Goal: Information Seeking & Learning: Learn about a topic

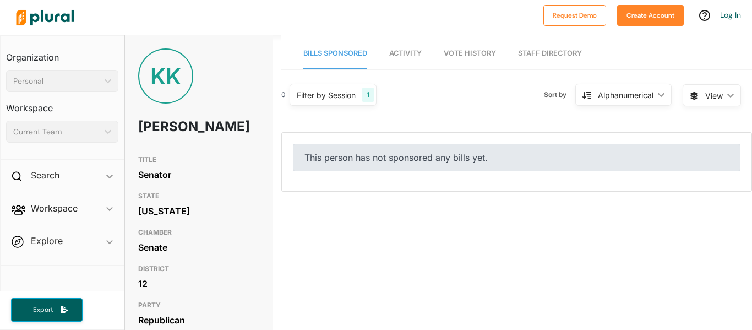
click at [390, 50] on span "Activity" at bounding box center [405, 53] width 32 height 8
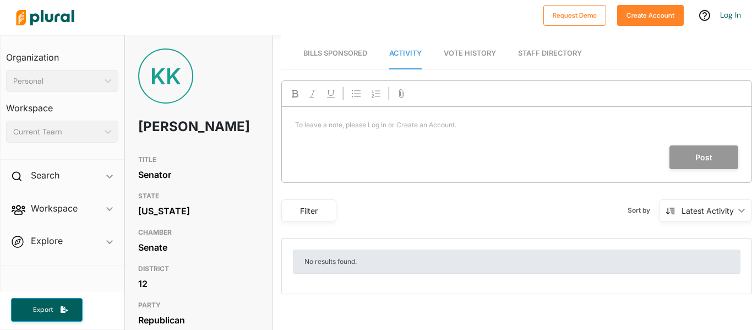
click at [480, 65] on link "Vote History" at bounding box center [470, 53] width 52 height 31
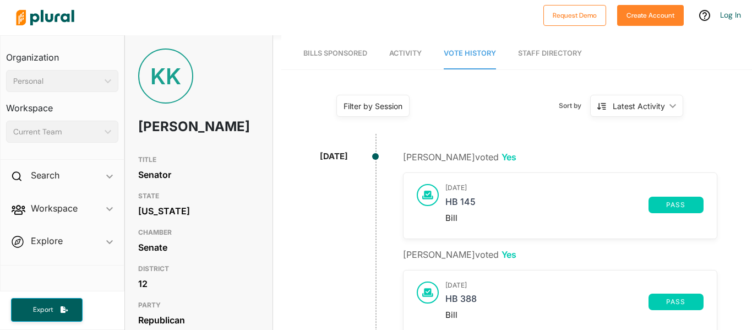
click at [308, 42] on link "Bills Sponsored" at bounding box center [335, 53] width 64 height 31
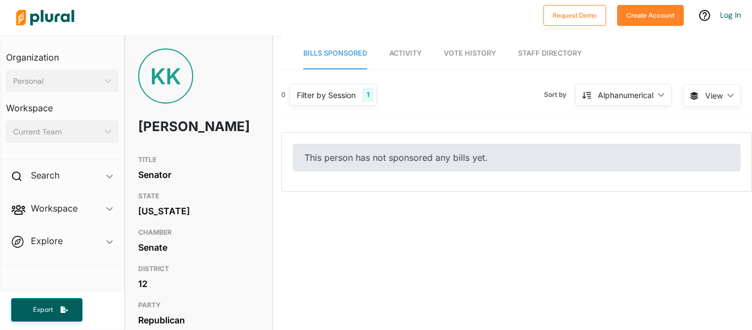
click at [472, 51] on span "Vote History" at bounding box center [470, 53] width 52 height 8
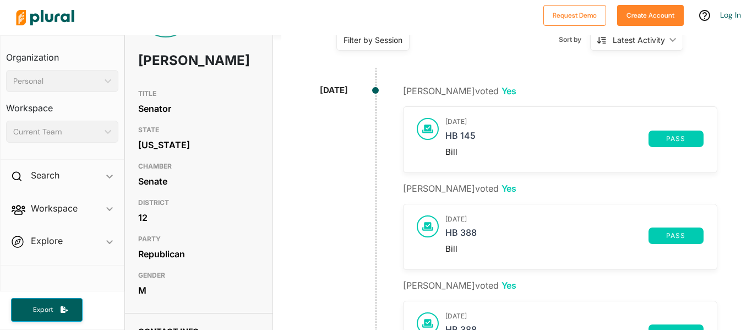
scroll to position [88, 0]
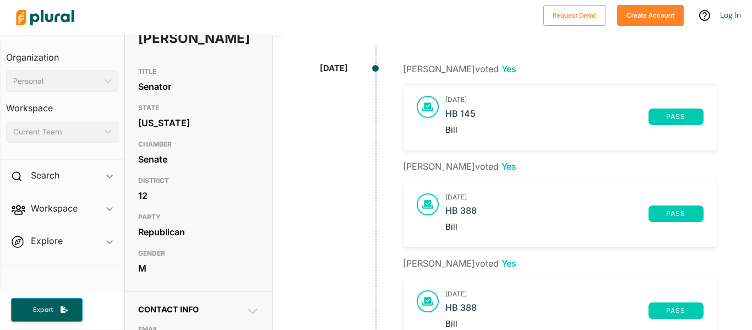
click at [453, 105] on div "[DATE] HB 145 pass Bill" at bounding box center [574, 117] width 258 height 43
click at [454, 114] on link "HB 145" at bounding box center [546, 116] width 203 height 17
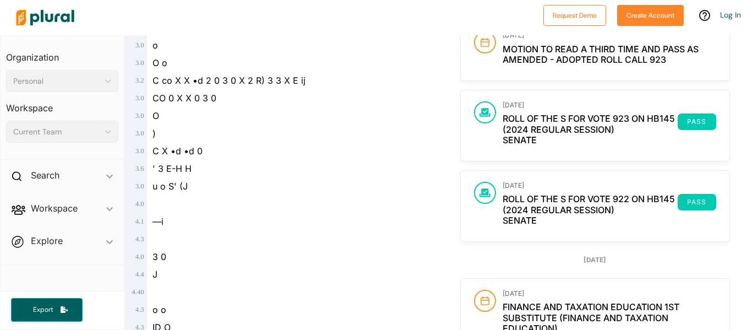
scroll to position [1849, 0]
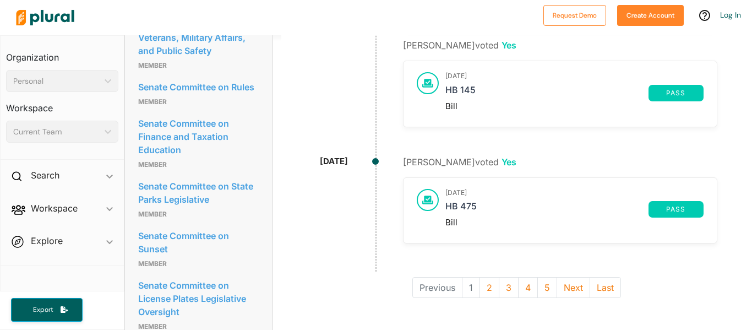
scroll to position [925, 0]
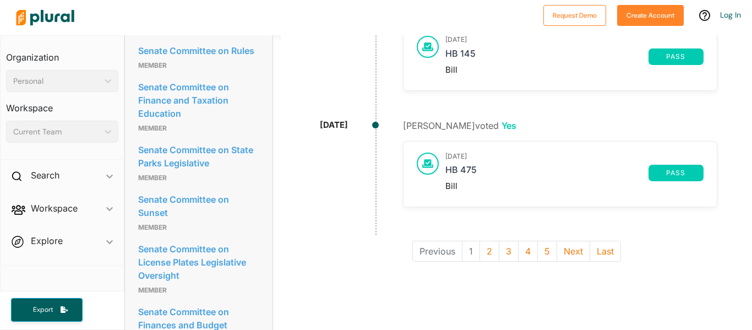
click at [429, 169] on div at bounding box center [428, 163] width 22 height 22
click at [473, 166] on link "HB 475" at bounding box center [546, 173] width 203 height 17
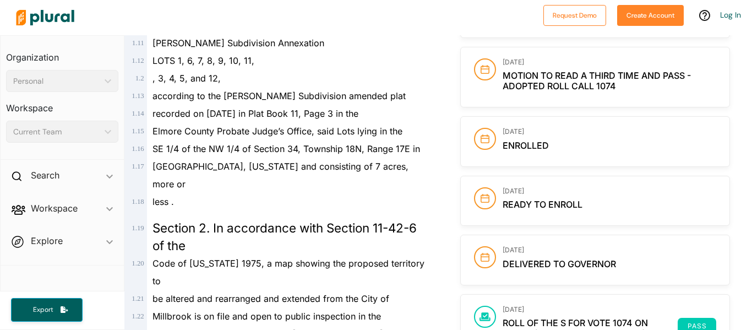
scroll to position [528, 0]
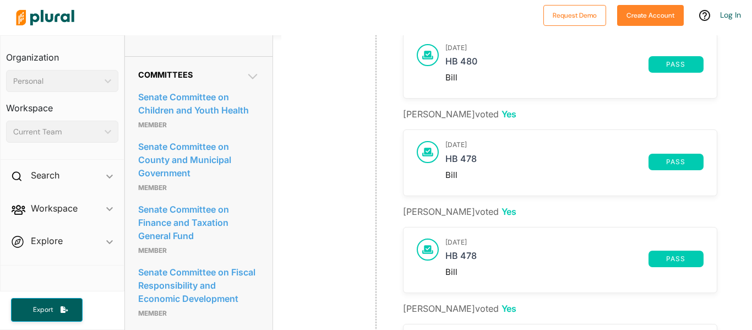
click at [424, 157] on div at bounding box center [428, 152] width 22 height 22
click at [430, 156] on icon at bounding box center [427, 152] width 11 height 10
click at [433, 152] on div at bounding box center [428, 152] width 22 height 22
click at [456, 163] on link "HB 478" at bounding box center [546, 162] width 203 height 17
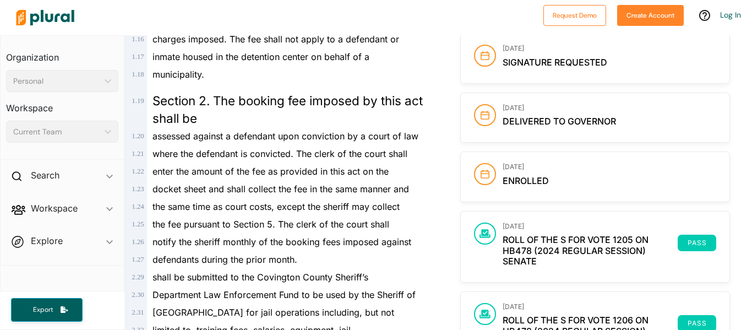
scroll to position [594, 0]
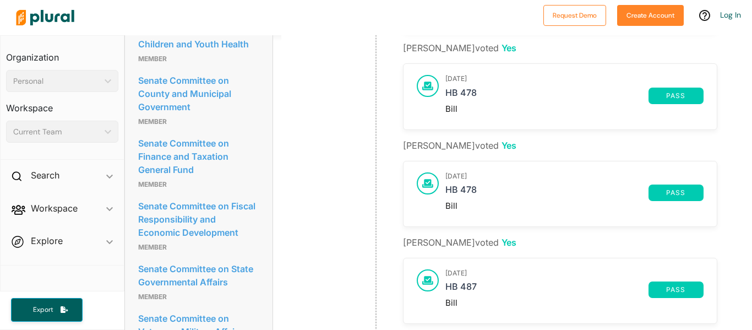
click at [425, 83] on icon at bounding box center [427, 85] width 11 height 8
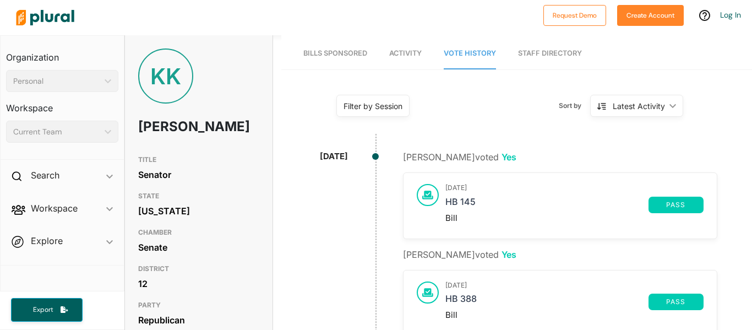
click at [662, 101] on div "Latest Activity" at bounding box center [639, 106] width 52 height 12
click at [632, 155] on div "Latest Activity" at bounding box center [641, 156] width 65 height 9
click at [453, 204] on link "SB 63" at bounding box center [546, 204] width 203 height 17
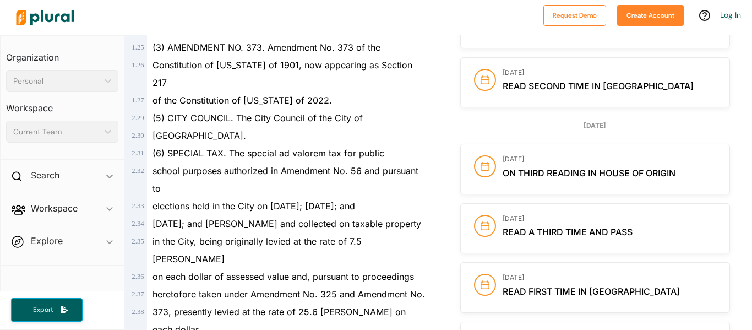
scroll to position [771, 0]
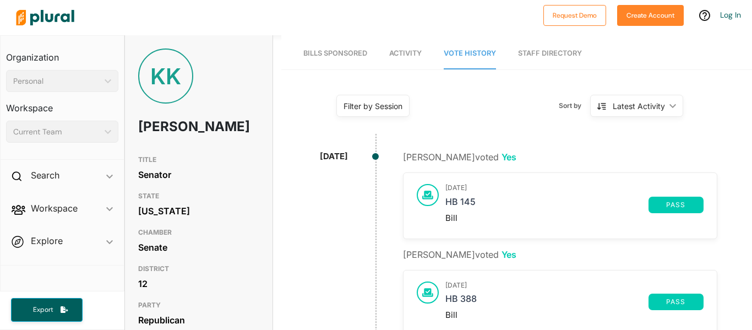
click at [385, 99] on div "Filter by Session" at bounding box center [372, 106] width 73 height 22
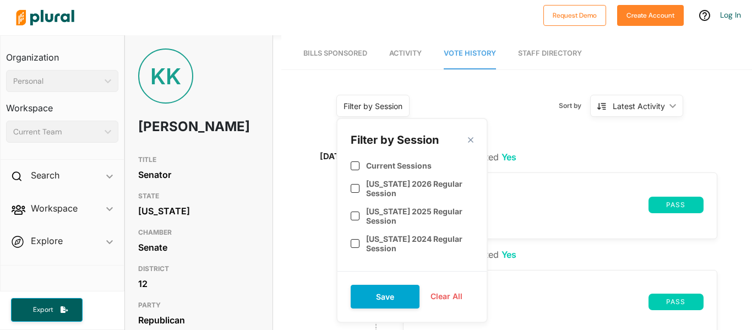
click at [473, 134] on div "Filter by Session close Current Sessions [US_STATE] 2026 Regular Session [US_ST…" at bounding box center [411, 220] width 151 height 205
click at [466, 136] on div "Filter by Session close" at bounding box center [412, 139] width 123 height 15
click at [473, 138] on div "Filter by Session close Current Sessions [US_STATE] 2026 Regular Session [US_ST…" at bounding box center [411, 220] width 151 height 205
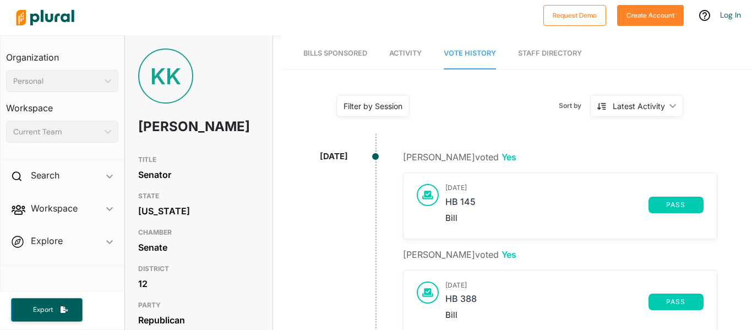
click at [494, 96] on div "Sort by Latest Activity ic_keyboard_arrow_down Latest Activity Latest Activity" at bounding box center [585, 105] width 212 height 29
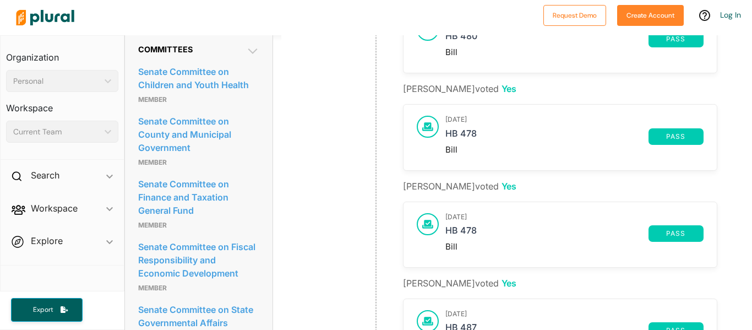
scroll to position [572, 0]
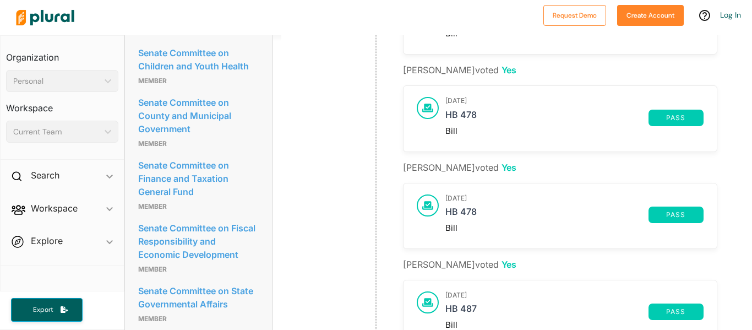
click at [313, 102] on div "[DATE]" at bounding box center [334, 15] width 122 height 874
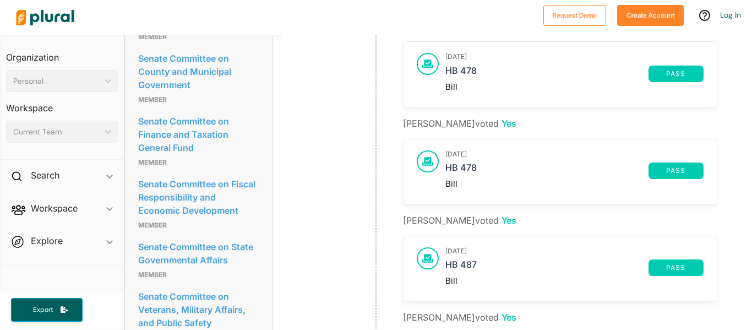
scroll to position [638, 0]
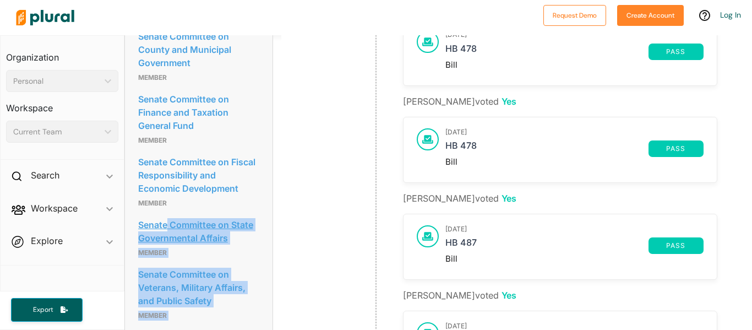
drag, startPoint x: 305, startPoint y: 248, endPoint x: 168, endPoint y: 221, distance: 139.7
click at [168, 221] on div "KK [PERSON_NAME] TITLE Senator STATE [US_STATE] CHAMBER Senate DISTRICT 12 PART…" at bounding box center [437, 76] width 627 height 1358
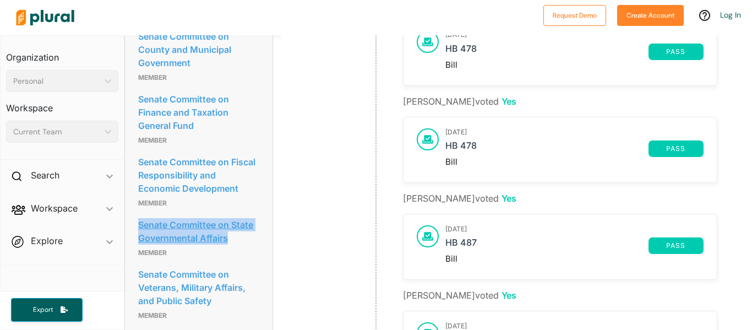
drag, startPoint x: 131, startPoint y: 216, endPoint x: 241, endPoint y: 228, distance: 110.3
click at [241, 228] on div "Committees Senate Committee on Children and Youth Health Member Senate Committe…" at bounding box center [198, 307] width 147 height 722
copy link "Senate Committee on State Governmental Affairs"
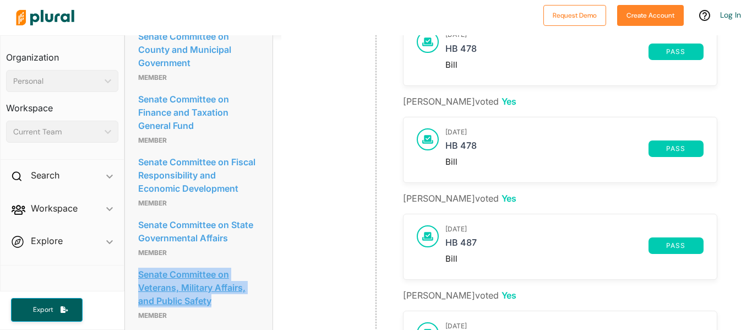
drag, startPoint x: 125, startPoint y: 261, endPoint x: 225, endPoint y: 297, distance: 105.8
click at [225, 297] on div "Committees Senate Committee on Children and Youth Health Member Senate Committe…" at bounding box center [198, 307] width 147 height 722
copy link "Senate Committee on Veterans, Military Affairs, and Public Safety"
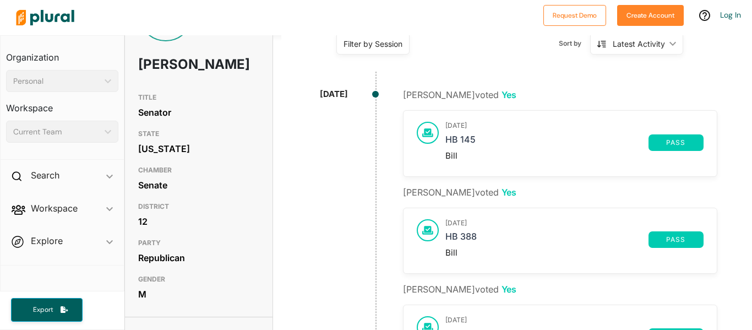
scroll to position [110, 0]
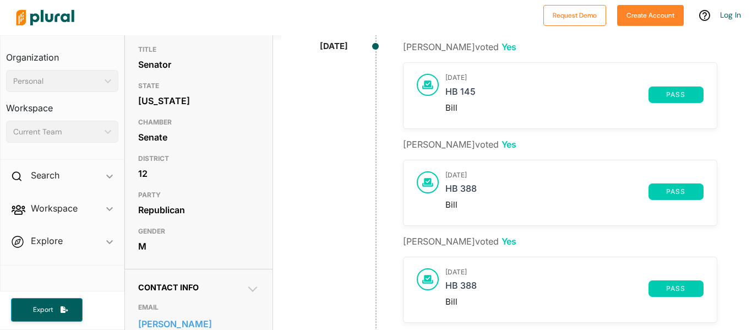
click at [457, 83] on div "[DATE] HB 145 pass Bill" at bounding box center [574, 95] width 258 height 43
click at [457, 88] on link "HB 145" at bounding box center [546, 94] width 203 height 17
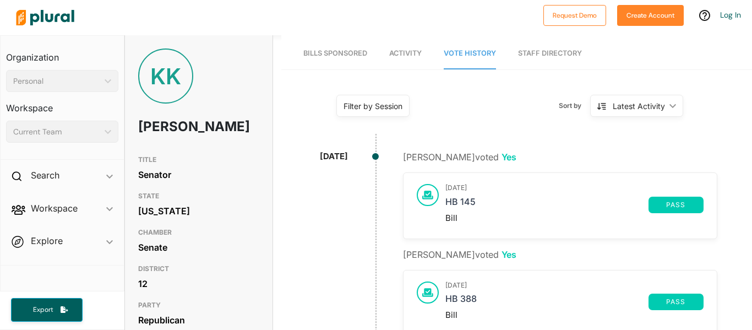
scroll to position [22, 0]
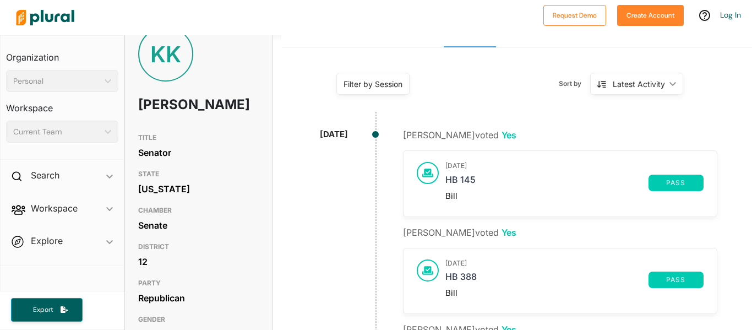
click at [675, 289] on div "Bill" at bounding box center [574, 293] width 258 height 10
click at [668, 283] on span "pass" at bounding box center [676, 279] width 42 height 7
click at [465, 273] on link "HB 388" at bounding box center [546, 279] width 203 height 17
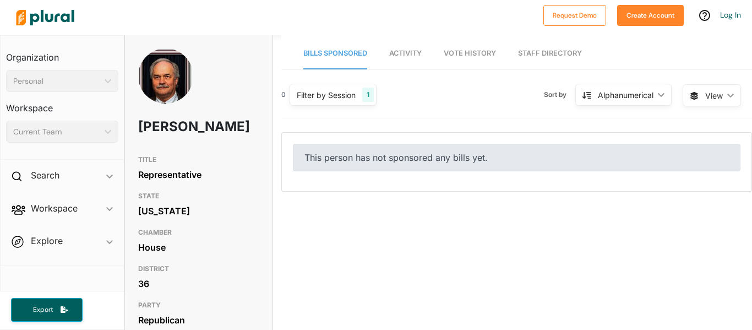
click at [403, 50] on span "Activity" at bounding box center [405, 53] width 32 height 8
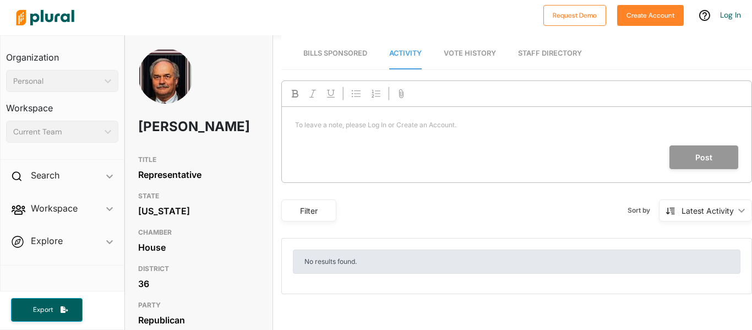
click at [483, 50] on span "Vote History" at bounding box center [470, 53] width 52 height 8
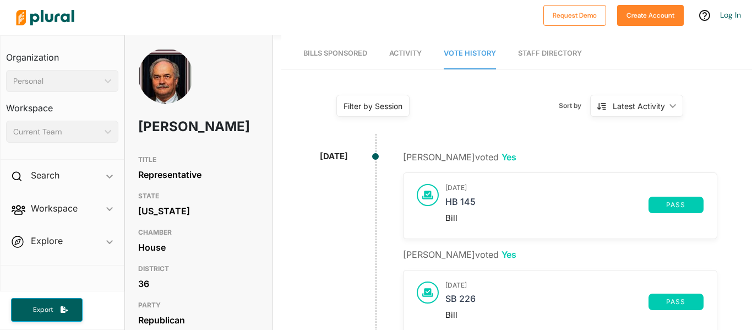
click at [536, 53] on link "Staff Directory" at bounding box center [550, 53] width 64 height 31
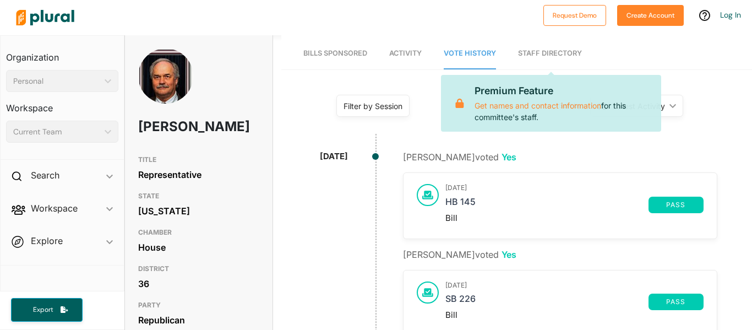
click at [410, 45] on link "Activity" at bounding box center [405, 53] width 32 height 31
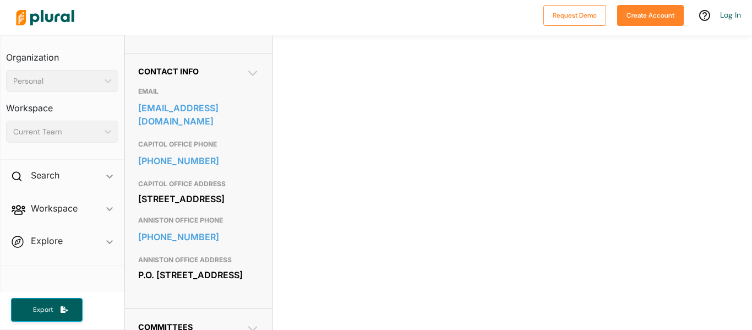
scroll to position [374, 0]
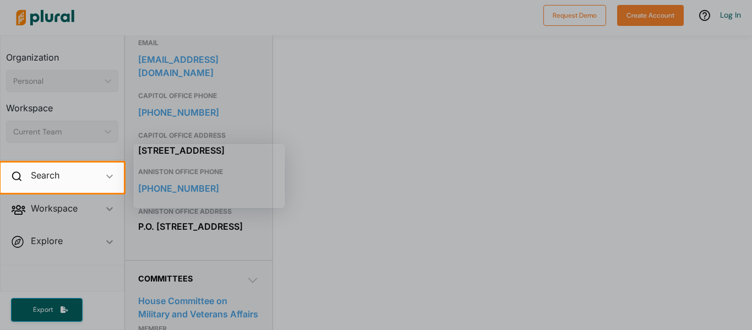
click at [436, 151] on div at bounding box center [376, 81] width 752 height 162
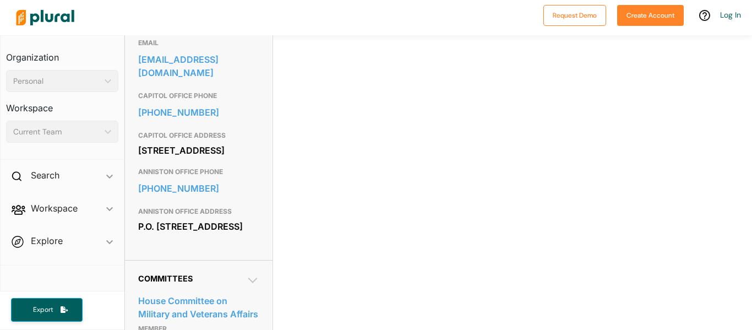
click at [291, 165] on div "Bills Sponsored Activity Vote History Staff Directory To leave a note, please L…" at bounding box center [516, 107] width 471 height 893
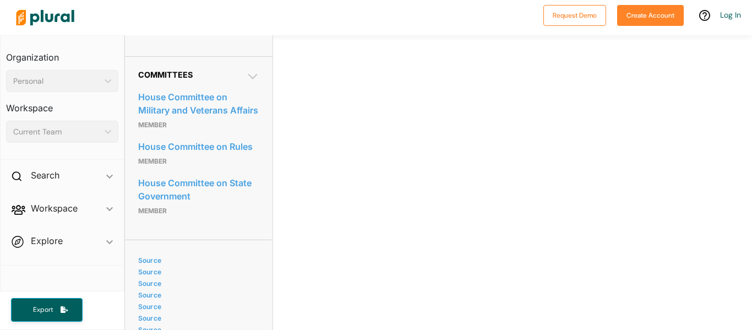
scroll to position [574, 0]
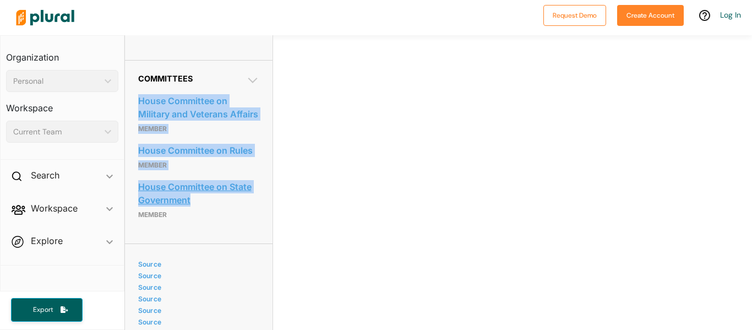
drag, startPoint x: 127, startPoint y: 125, endPoint x: 238, endPoint y: 238, distance: 158.4
click at [238, 238] on div "Committees House Committee on Military and Veterans Affairs Member House Commit…" at bounding box center [198, 151] width 147 height 183
copy div "House Committee on Military and Veterans Affairs Member House Committee on Rule…"
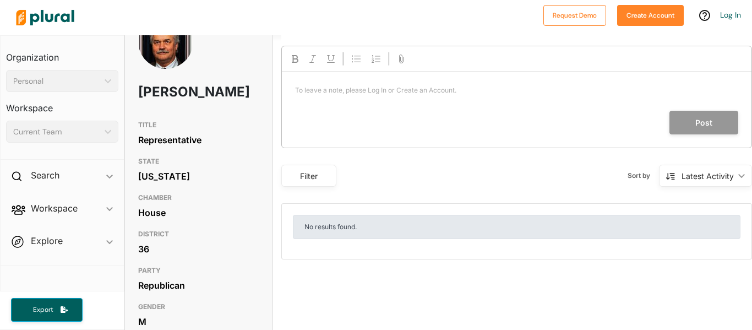
scroll to position [0, 0]
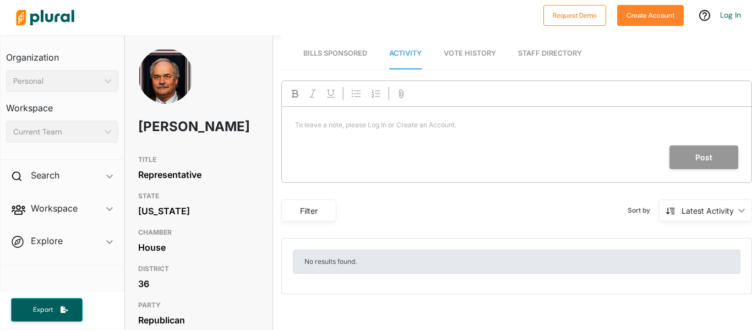
click at [474, 59] on link "Vote History" at bounding box center [470, 53] width 52 height 31
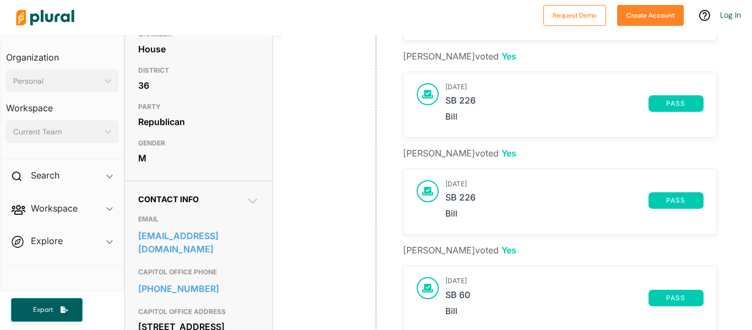
scroll to position [176, 0]
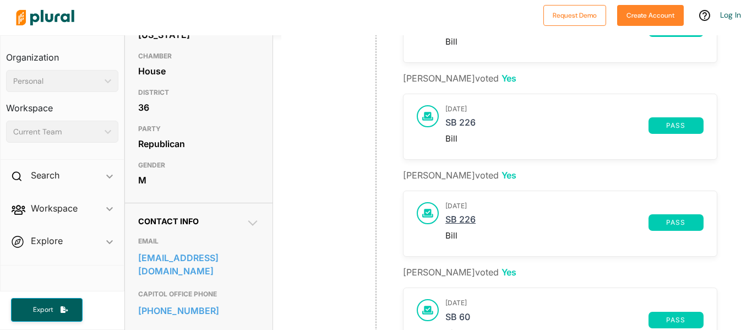
click at [470, 215] on link "SB 226" at bounding box center [546, 222] width 203 height 17
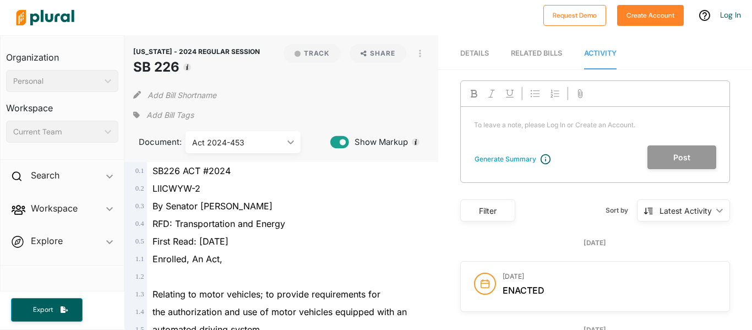
click at [321, 222] on div "RFD: Transportation and Energy" at bounding box center [286, 224] width 278 height 18
click at [377, 264] on div "Enrolled, An Act," at bounding box center [286, 259] width 278 height 18
click at [406, 248] on div "First Read: 19-Mar-24" at bounding box center [286, 241] width 278 height 18
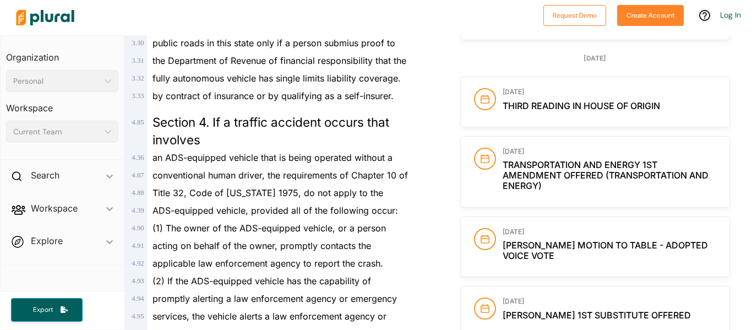
scroll to position [1673, 0]
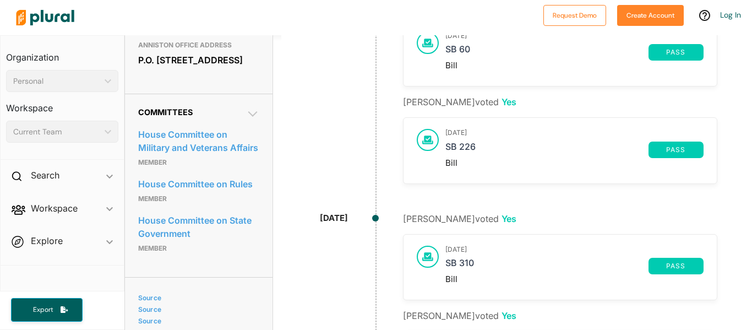
scroll to position [518, 0]
